Goal: Navigation & Orientation: Find specific page/section

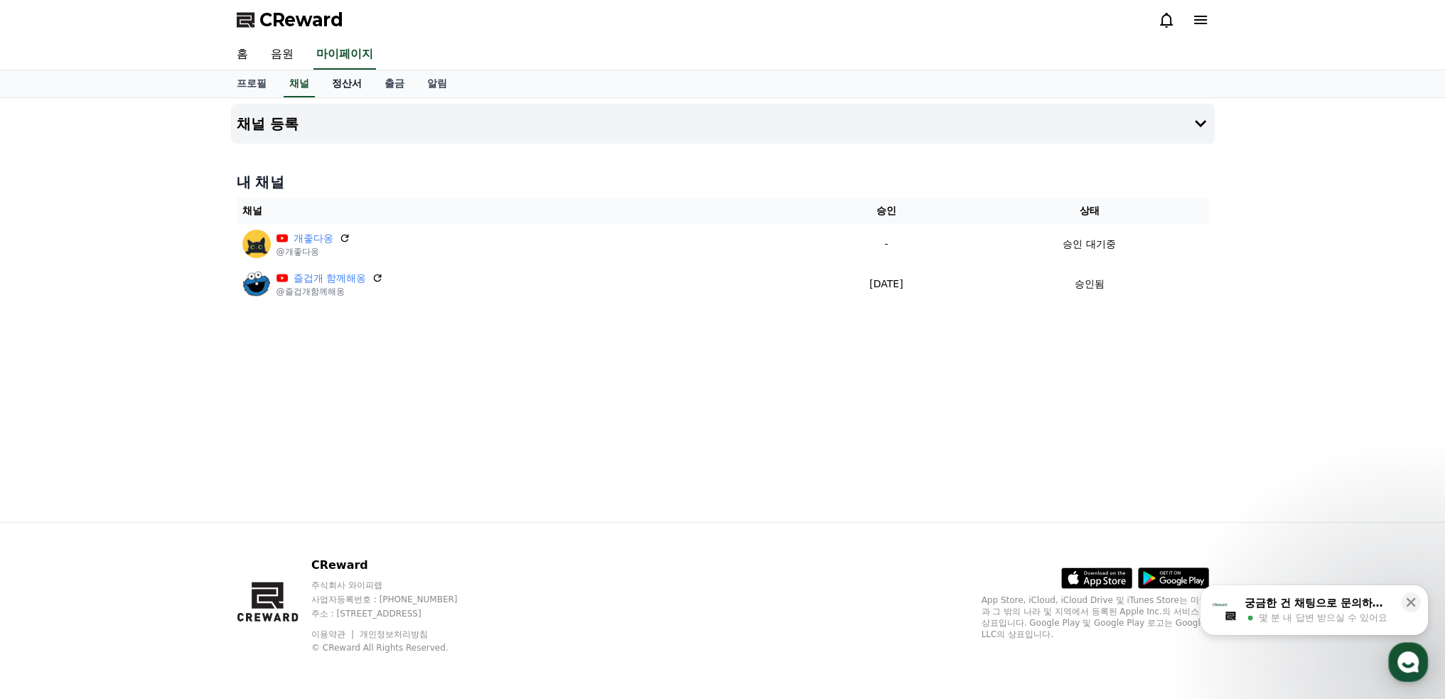
click at [343, 80] on link "정산서" at bounding box center [347, 83] width 53 height 27
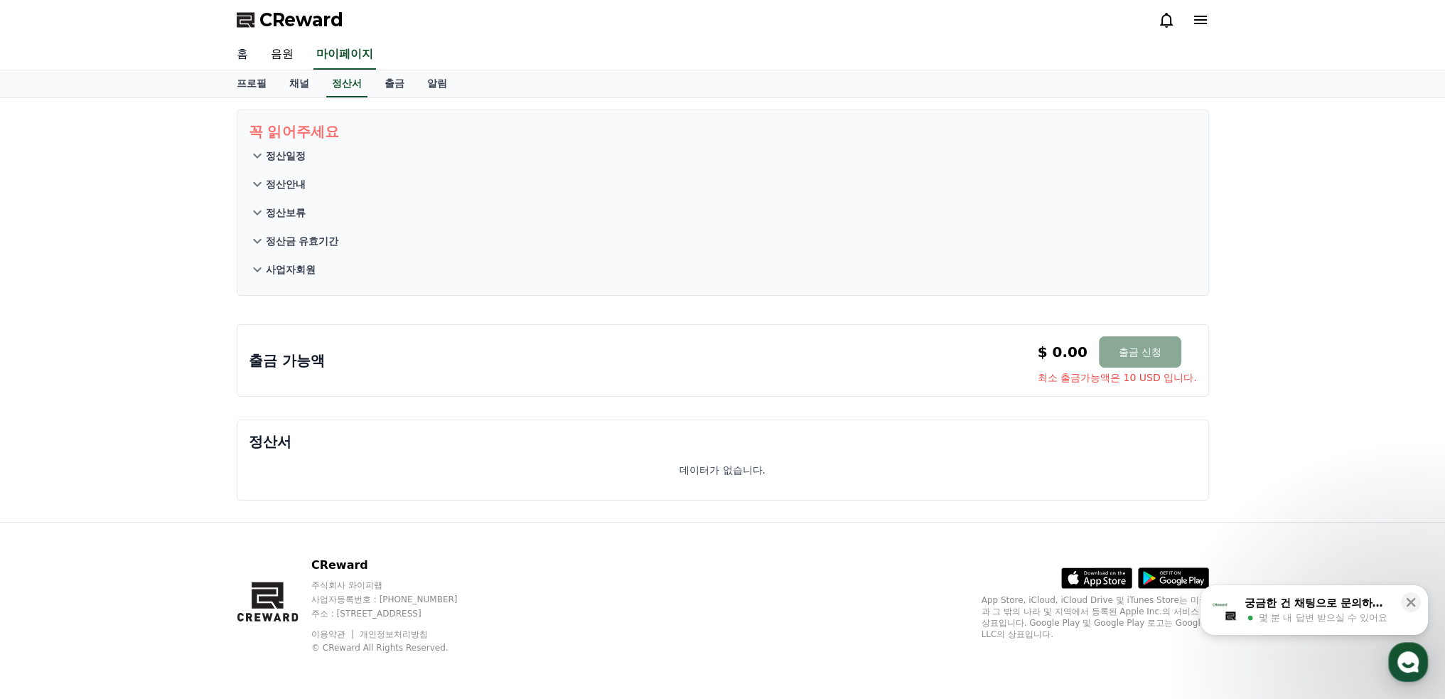
click at [241, 52] on link "홈" at bounding box center [242, 55] width 34 height 30
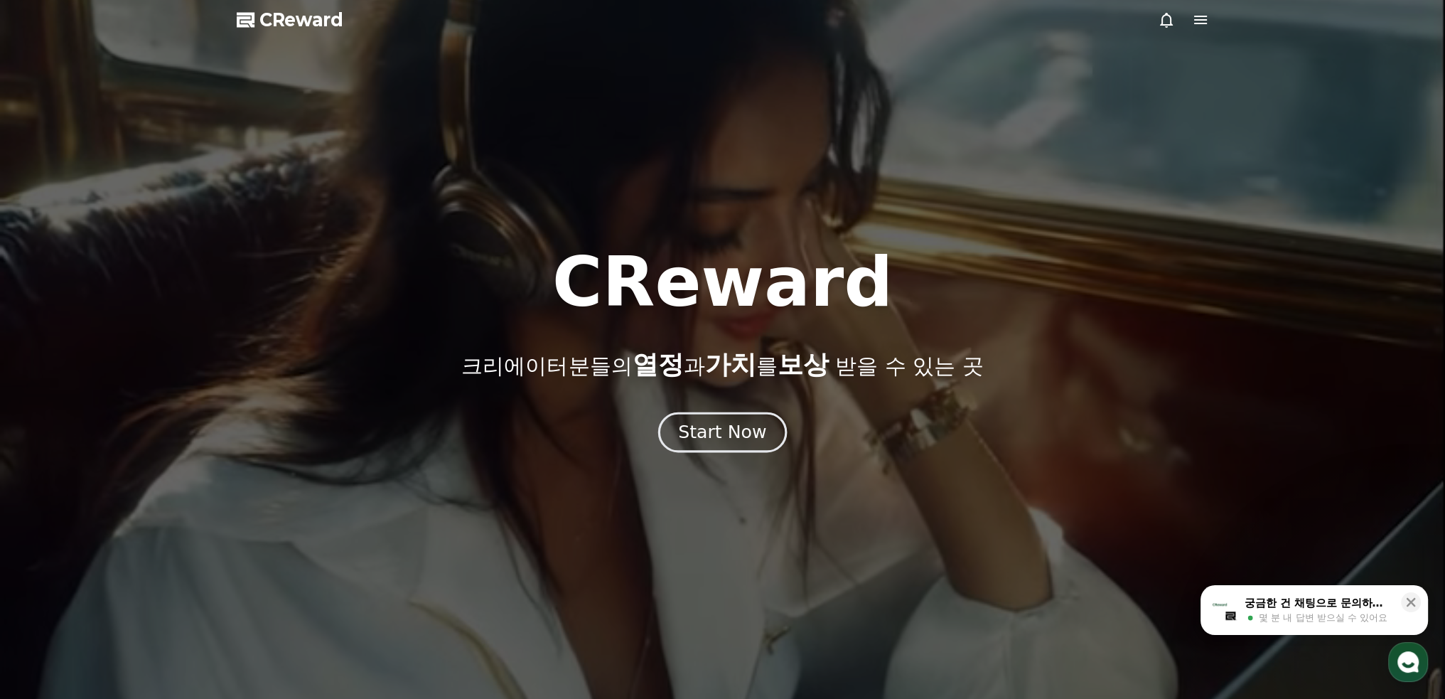
click at [702, 422] on div "Start Now" at bounding box center [722, 432] width 88 height 24
